Goal: Task Accomplishment & Management: Manage account settings

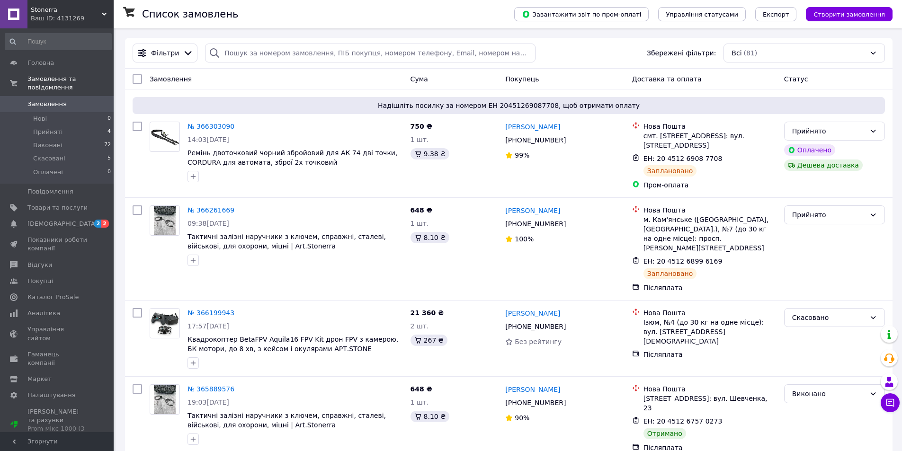
click at [66, 100] on span "Замовлення" at bounding box center [57, 104] width 60 height 9
drag, startPoint x: 818, startPoint y: 217, endPoint x: 814, endPoint y: 226, distance: 9.8
click at [818, 217] on div "Прийнято" at bounding box center [828, 215] width 73 height 10
click at [809, 232] on li "Виконано" at bounding box center [834, 235] width 100 height 17
click at [59, 204] on span "Товари та послуги" at bounding box center [57, 208] width 60 height 9
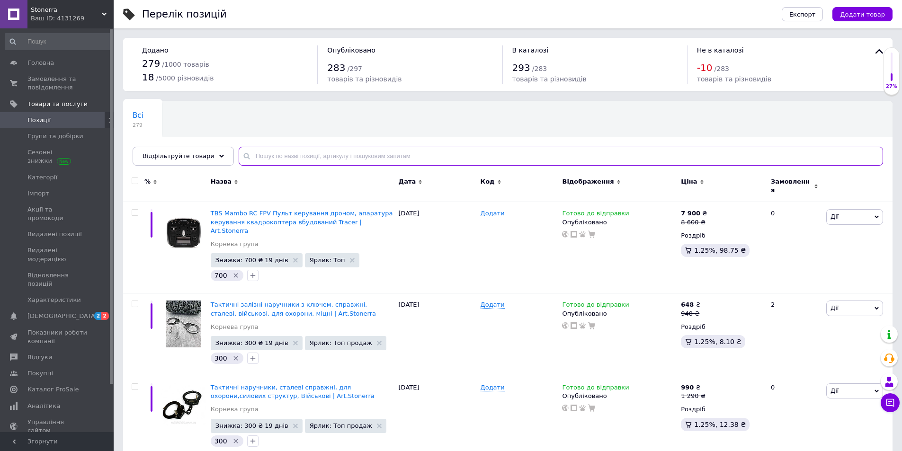
click at [284, 149] on input "text" at bounding box center [561, 156] width 644 height 19
type input "M6DAC"
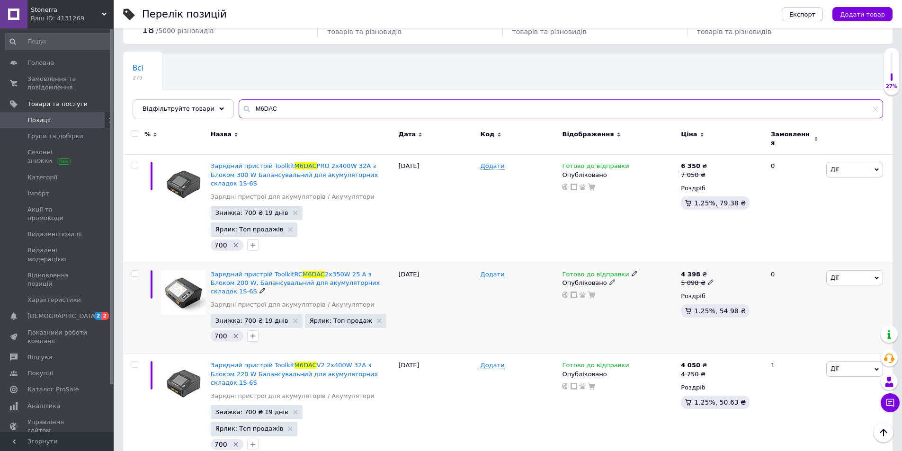
scroll to position [95, 0]
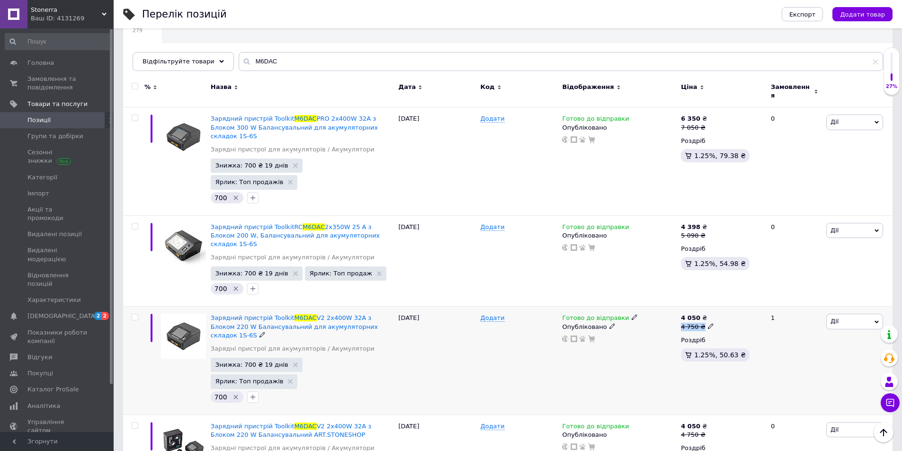
click at [703, 314] on span "4 050 ₴ 4 750 ₴" at bounding box center [697, 322] width 33 height 17
click at [736, 302] on input "4750" at bounding box center [754, 311] width 72 height 19
type input "4950"
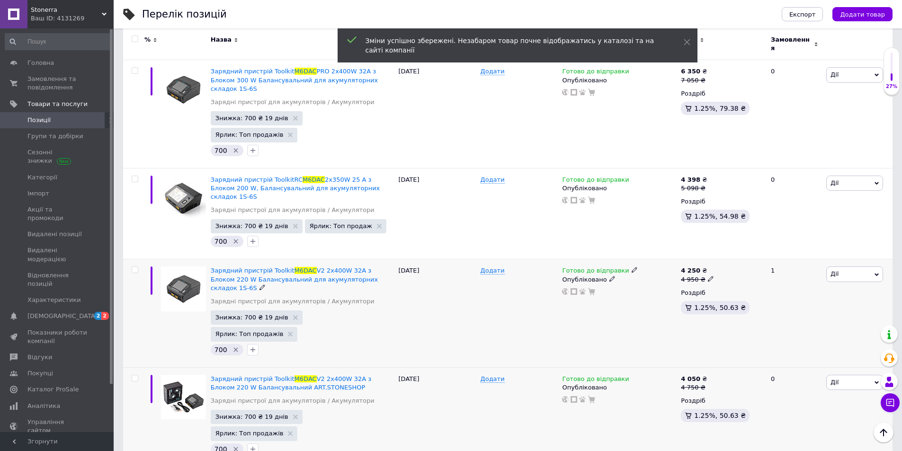
scroll to position [168, 0]
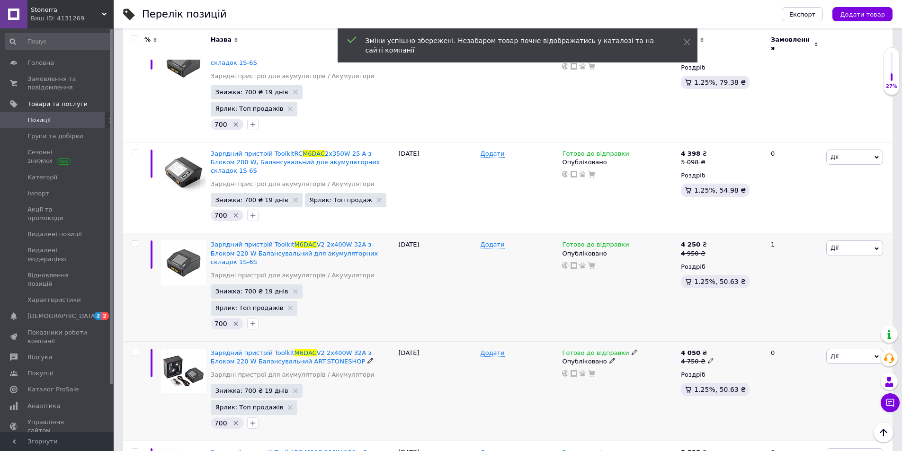
click at [708, 358] on icon at bounding box center [711, 361] width 6 height 6
click at [741, 337] on input "4750" at bounding box center [754, 346] width 72 height 19
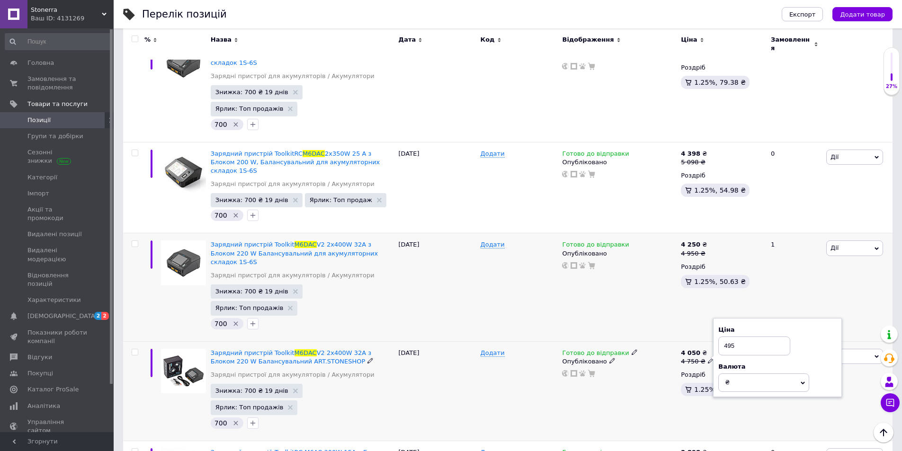
type input "4950"
click at [56, 94] on link "Замовлення та повідомлення 0 0" at bounding box center [58, 83] width 116 height 25
